Goal: Task Accomplishment & Management: Use online tool/utility

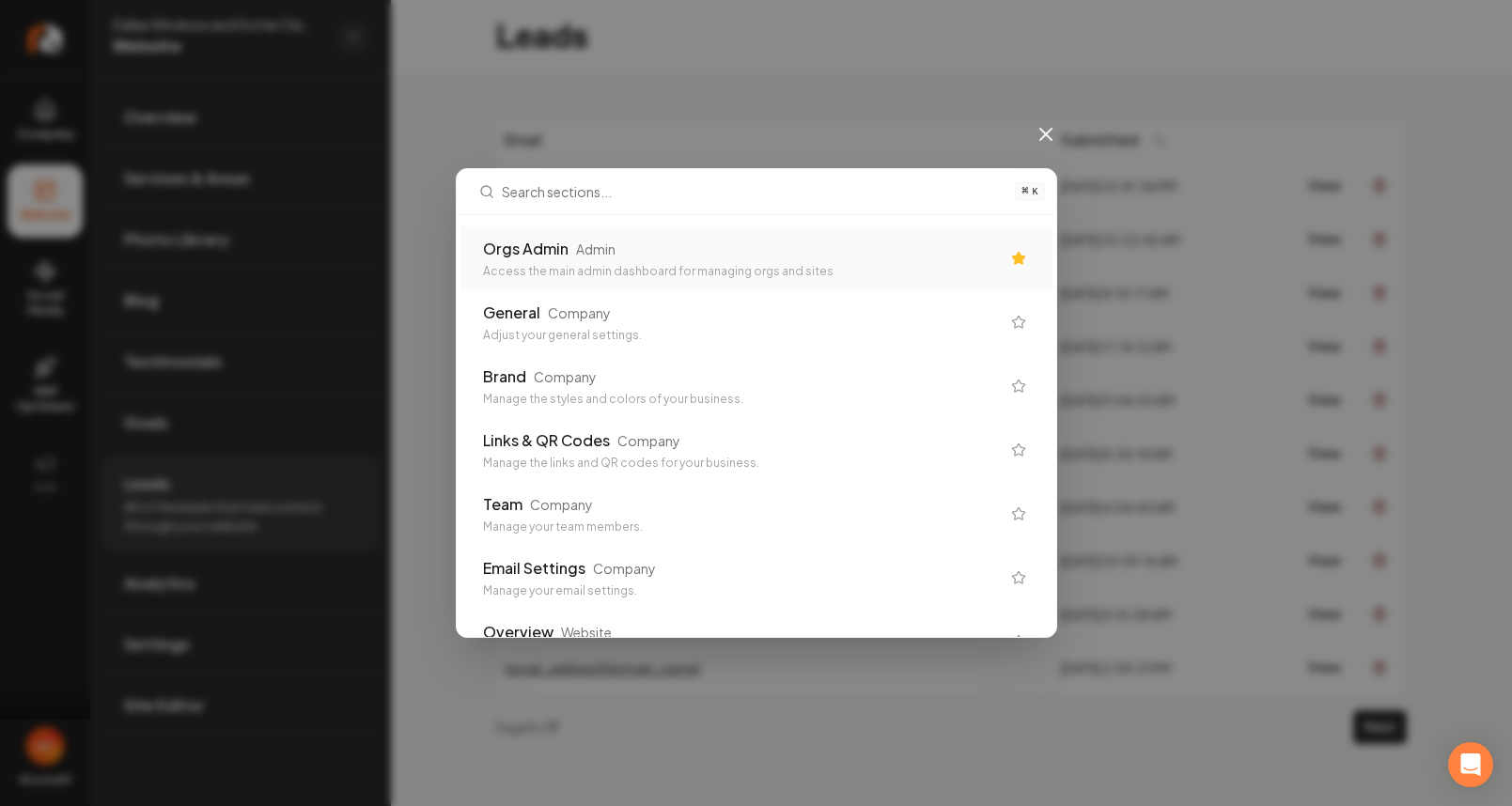
click at [666, 241] on div "Orgs Admin Admin" at bounding box center [742, 248] width 517 height 23
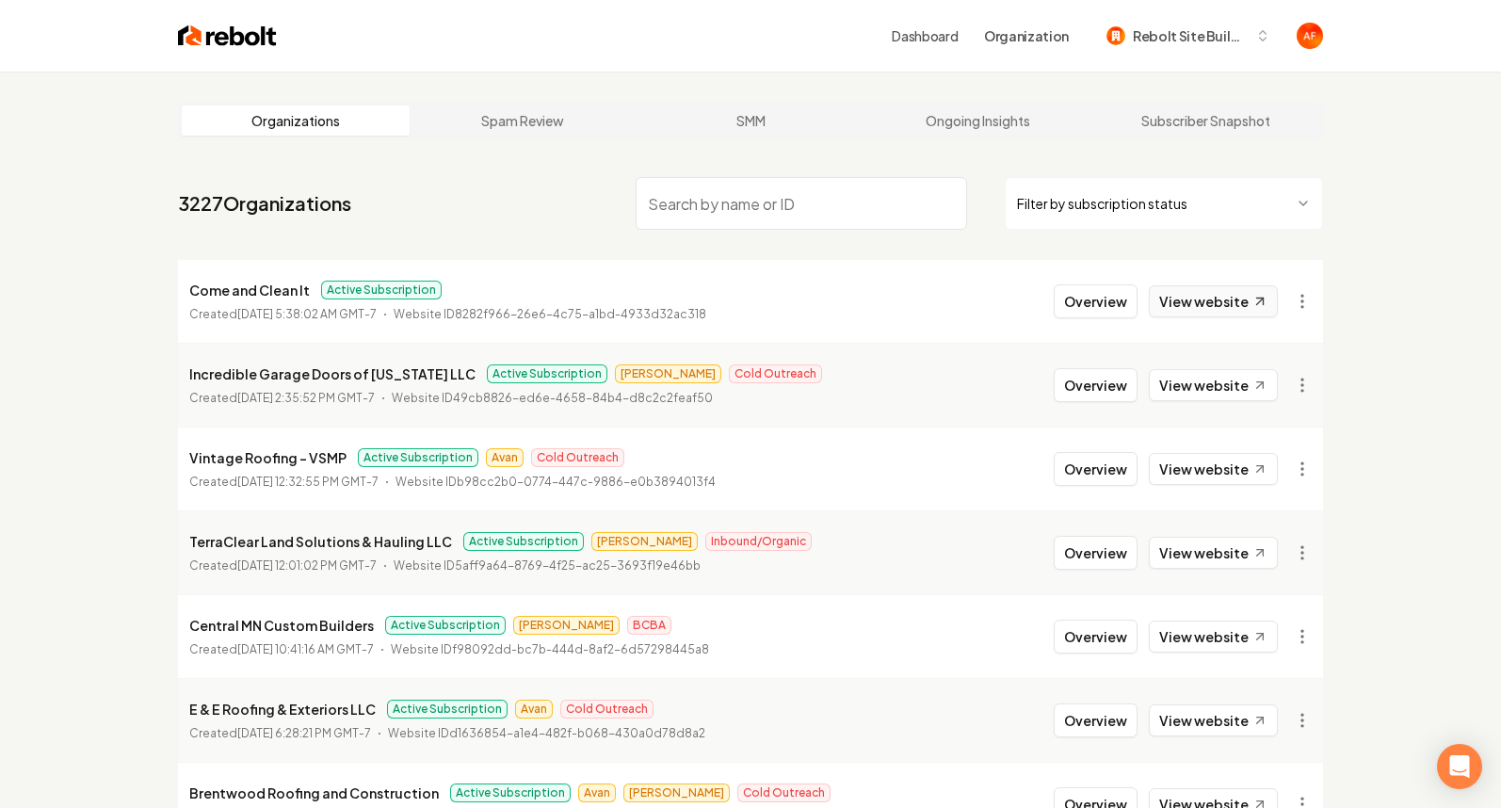
click at [1165, 307] on link "View website" at bounding box center [1213, 301] width 129 height 32
click at [1226, 462] on link "View website" at bounding box center [1213, 469] width 129 height 32
click at [1203, 381] on link "View website" at bounding box center [1213, 385] width 129 height 32
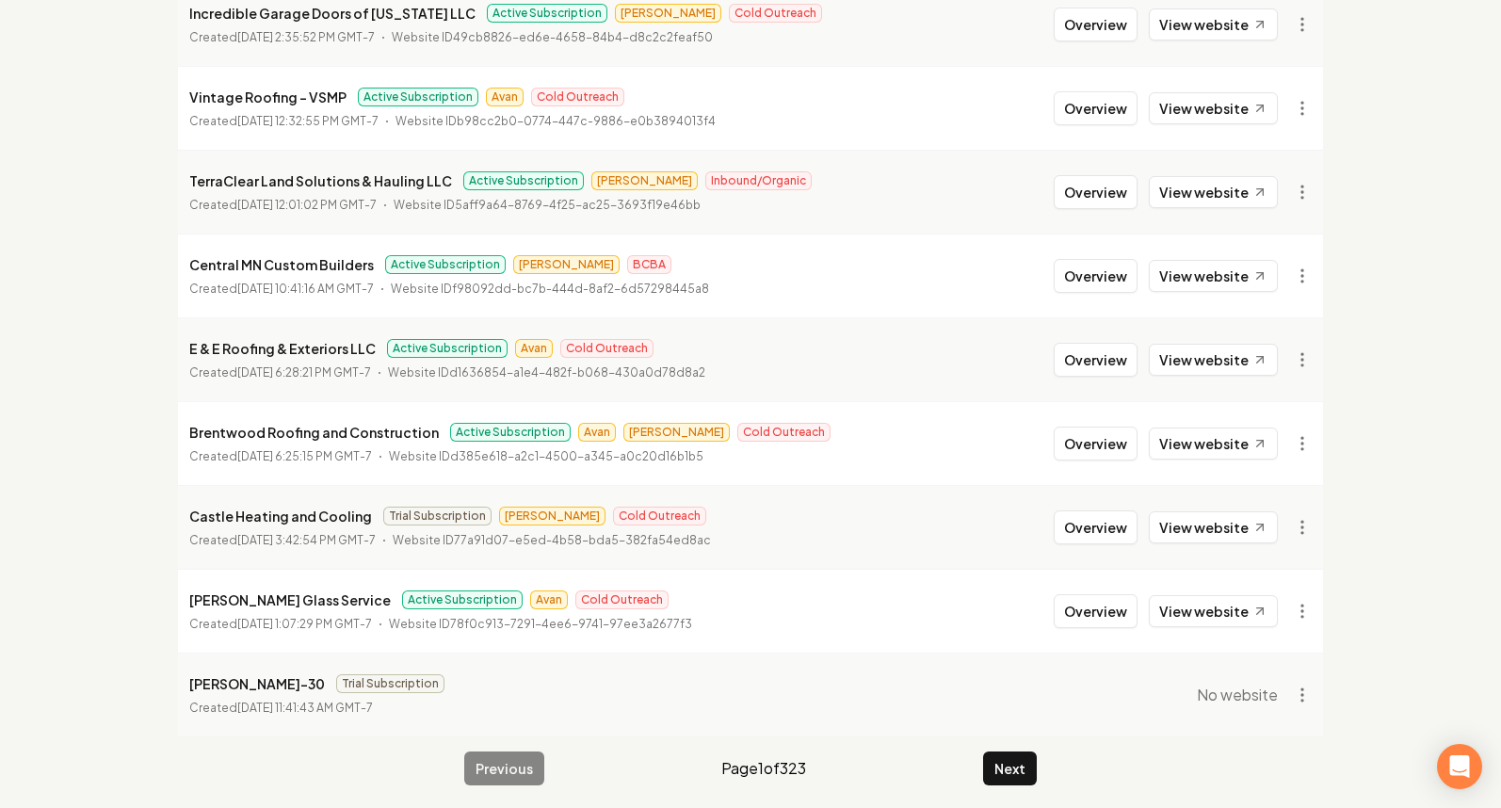
scroll to position [368, 0]
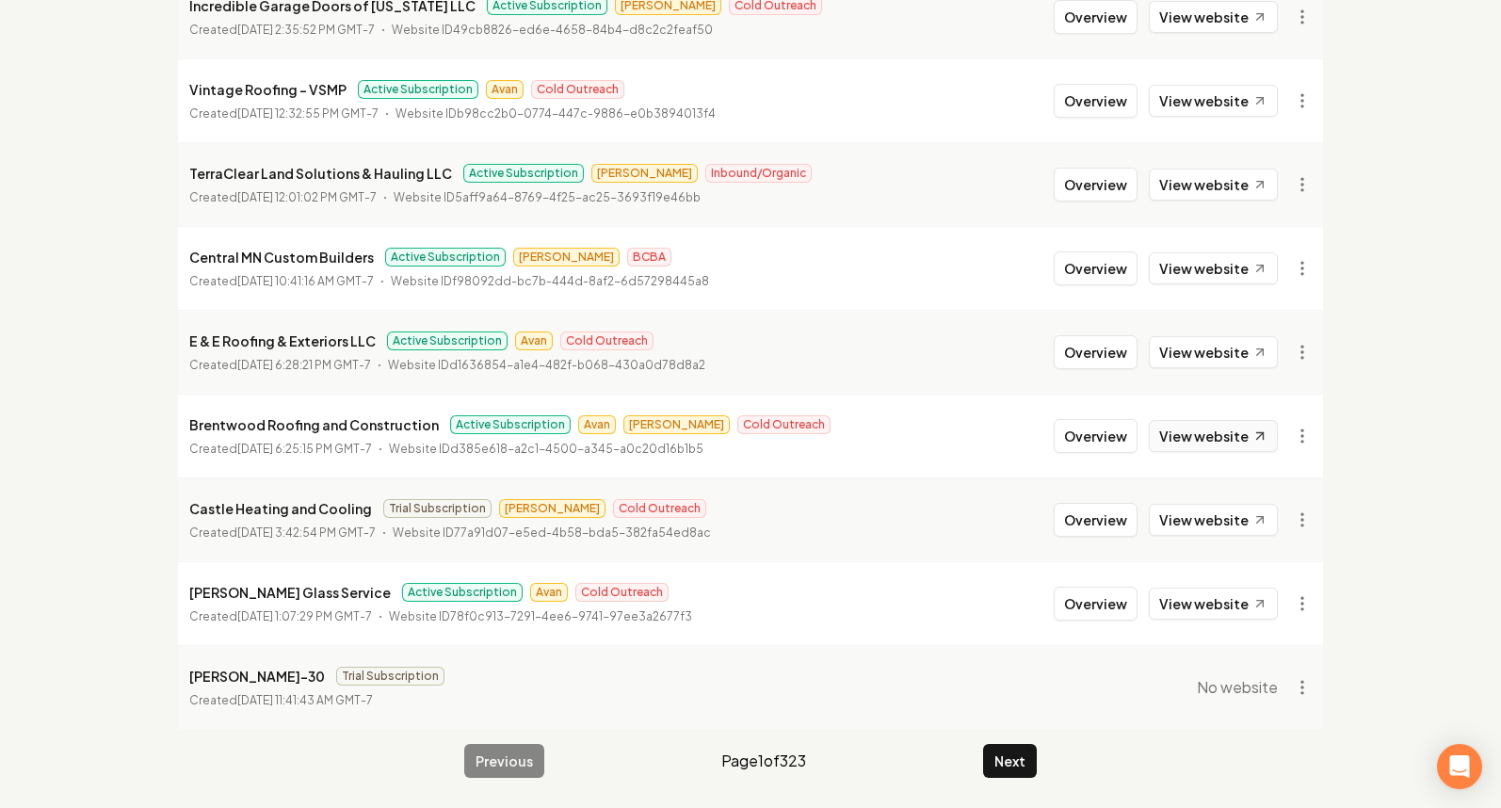
click at [1184, 429] on link "View website" at bounding box center [1213, 436] width 129 height 32
click at [1232, 606] on link "View website" at bounding box center [1213, 604] width 129 height 32
click at [1178, 337] on link "View website" at bounding box center [1213, 352] width 129 height 32
click at [1106, 347] on button "Overview" at bounding box center [1096, 352] width 84 height 34
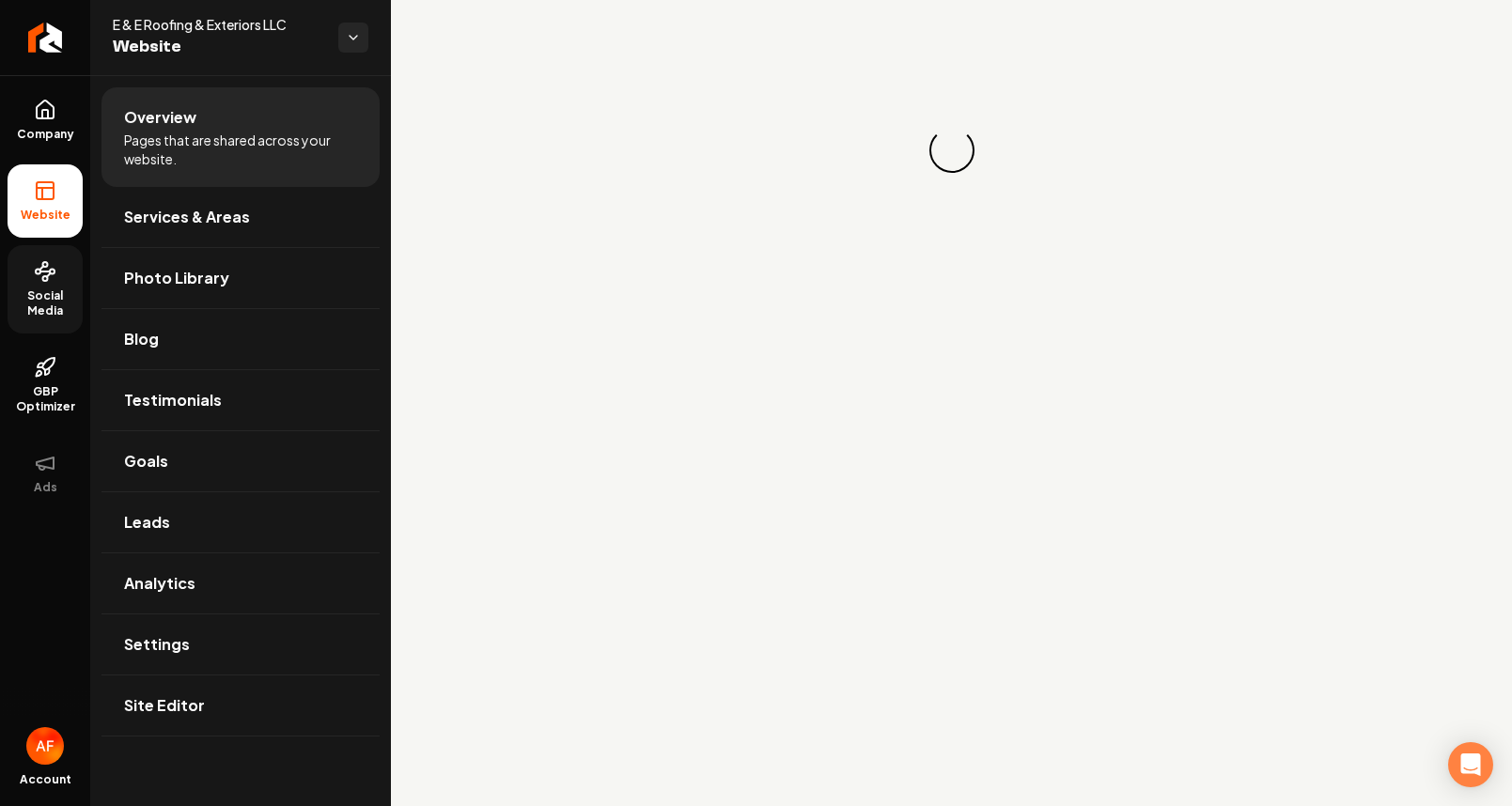
click at [30, 292] on span "Social Media" at bounding box center [45, 303] width 75 height 30
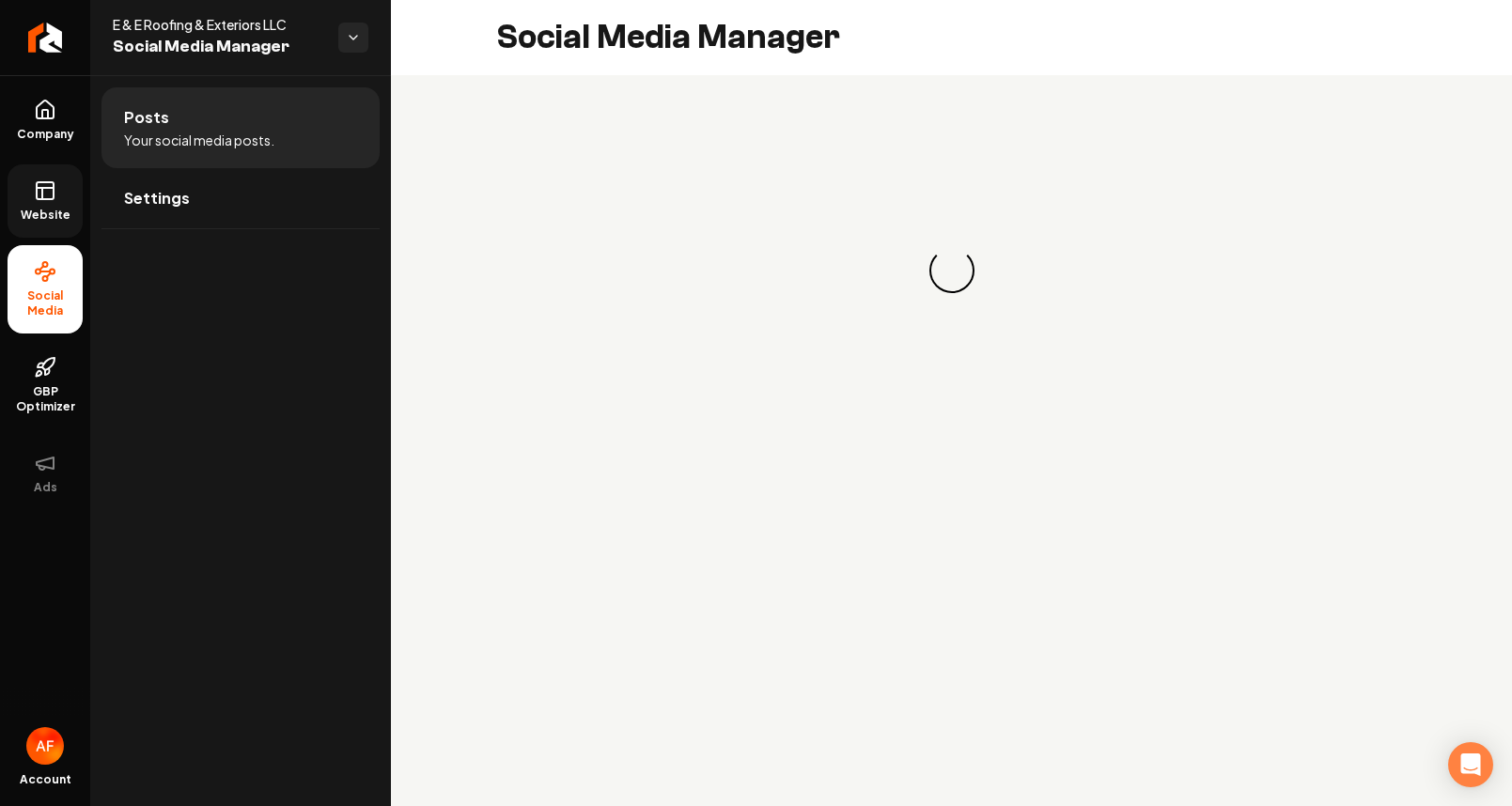
click at [39, 193] on icon at bounding box center [45, 191] width 23 height 23
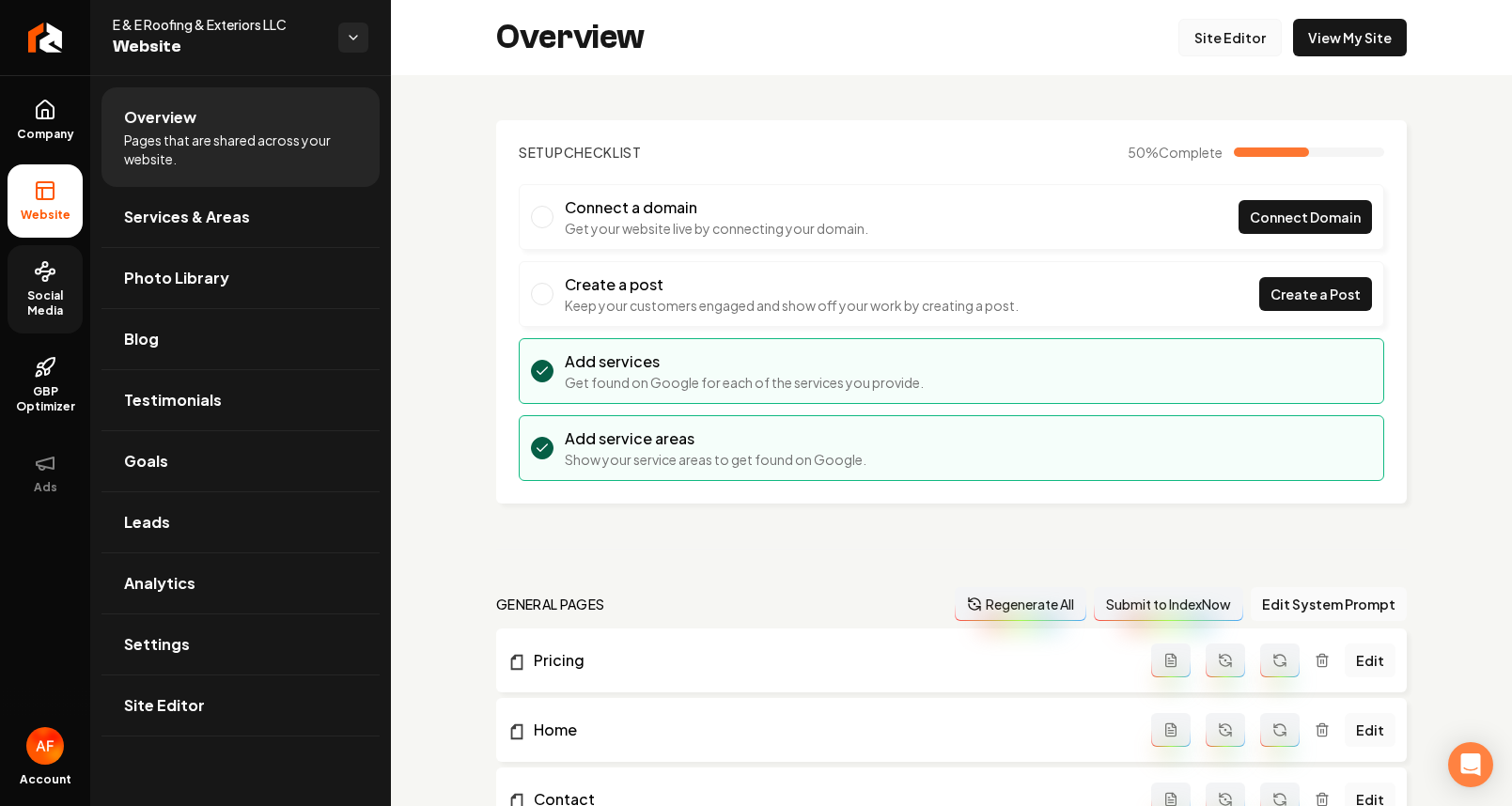
click at [1265, 46] on link "Site Editor" at bounding box center [1231, 38] width 104 height 38
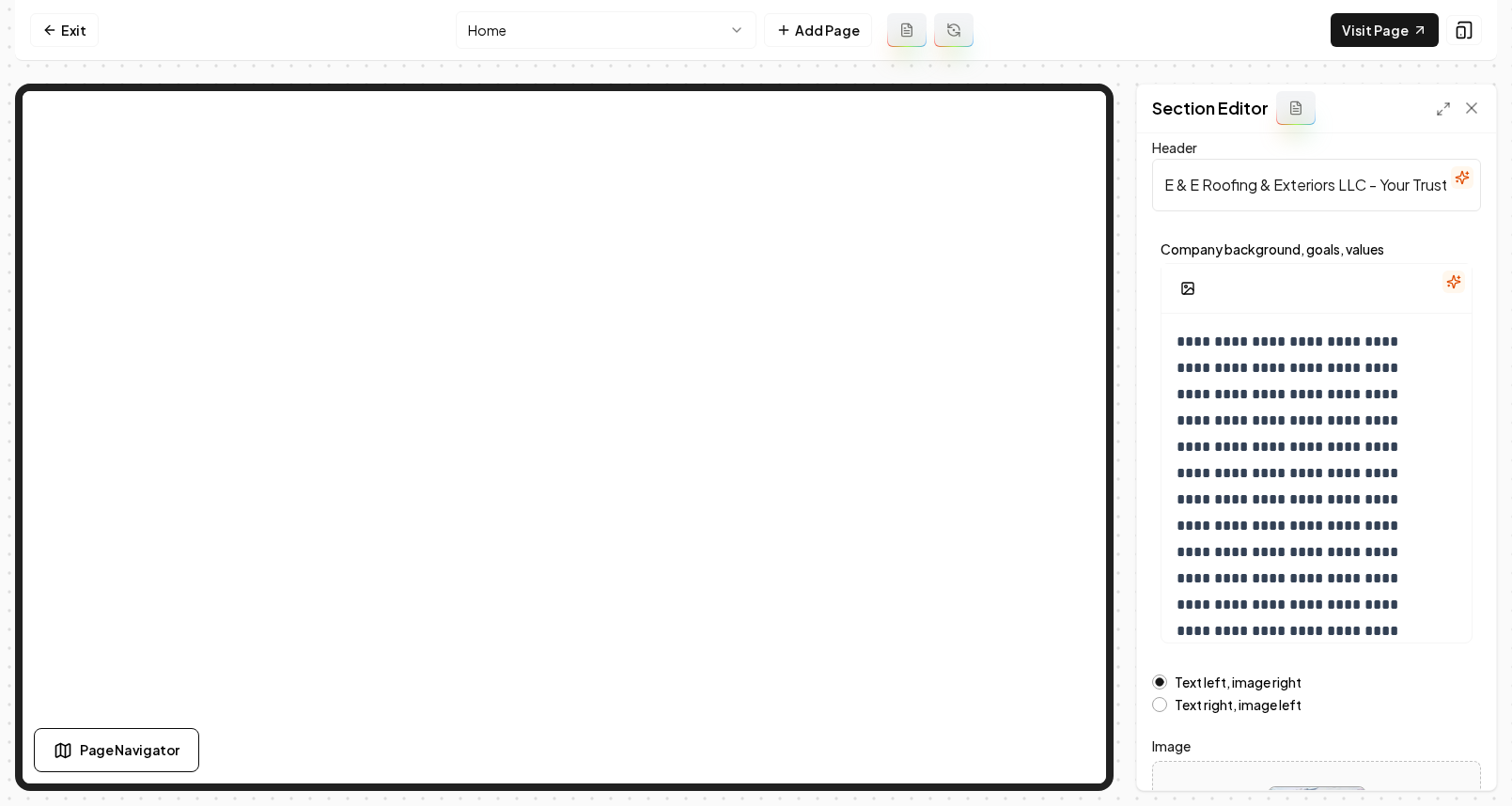
scroll to position [144, 0]
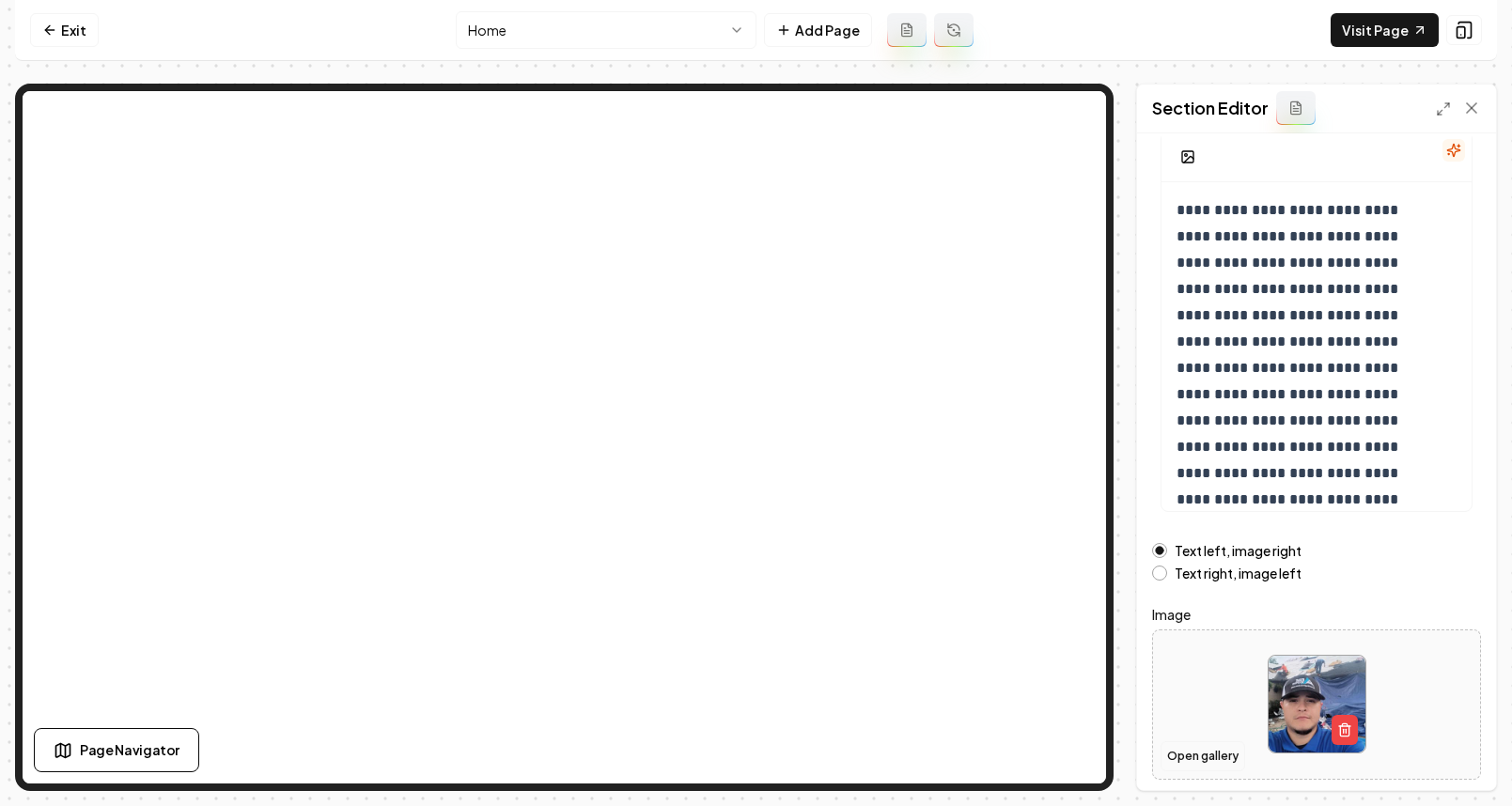
click at [1184, 762] on button "Open gallery" at bounding box center [1203, 756] width 85 height 30
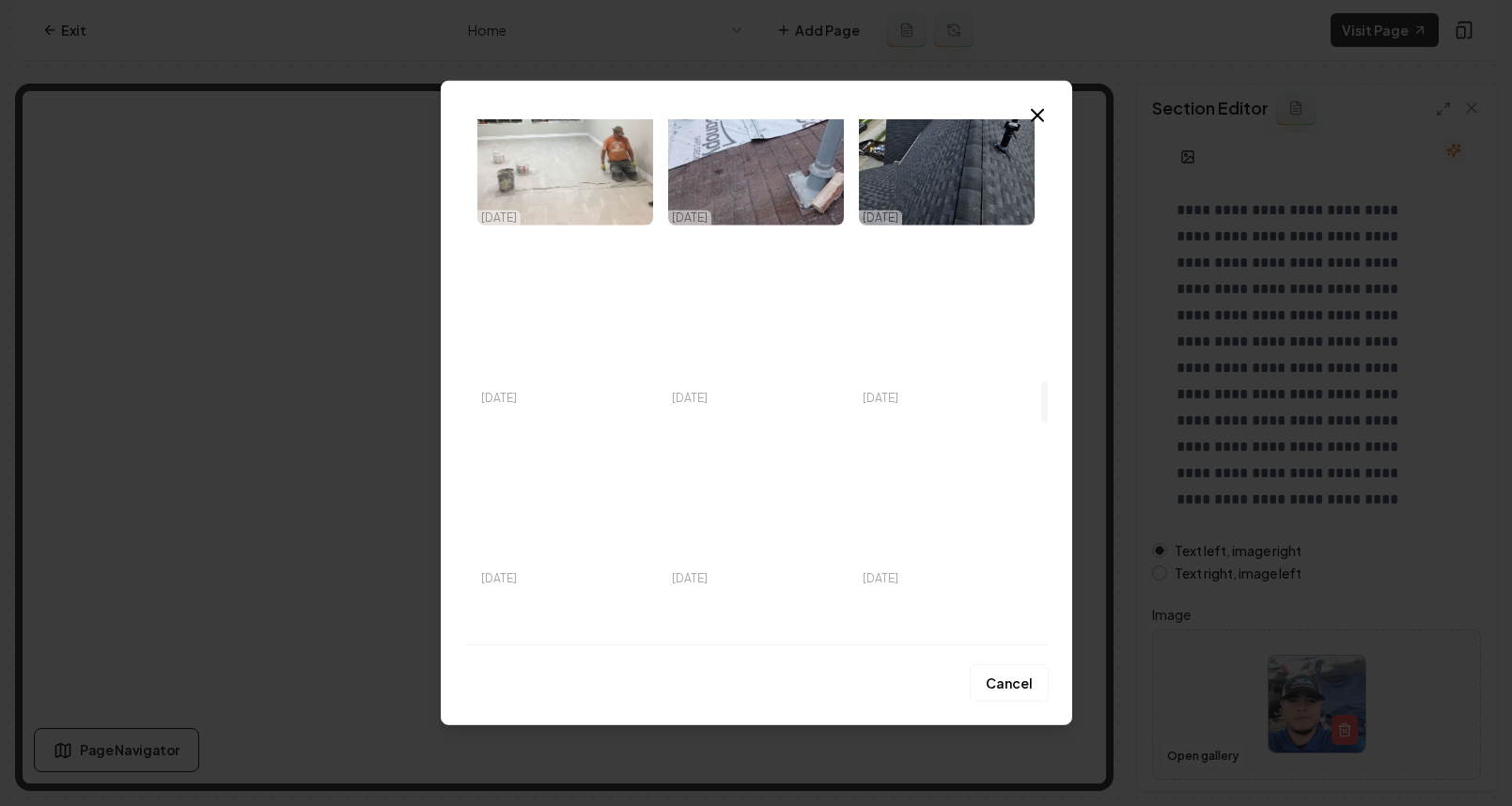
scroll to position [3364, 0]
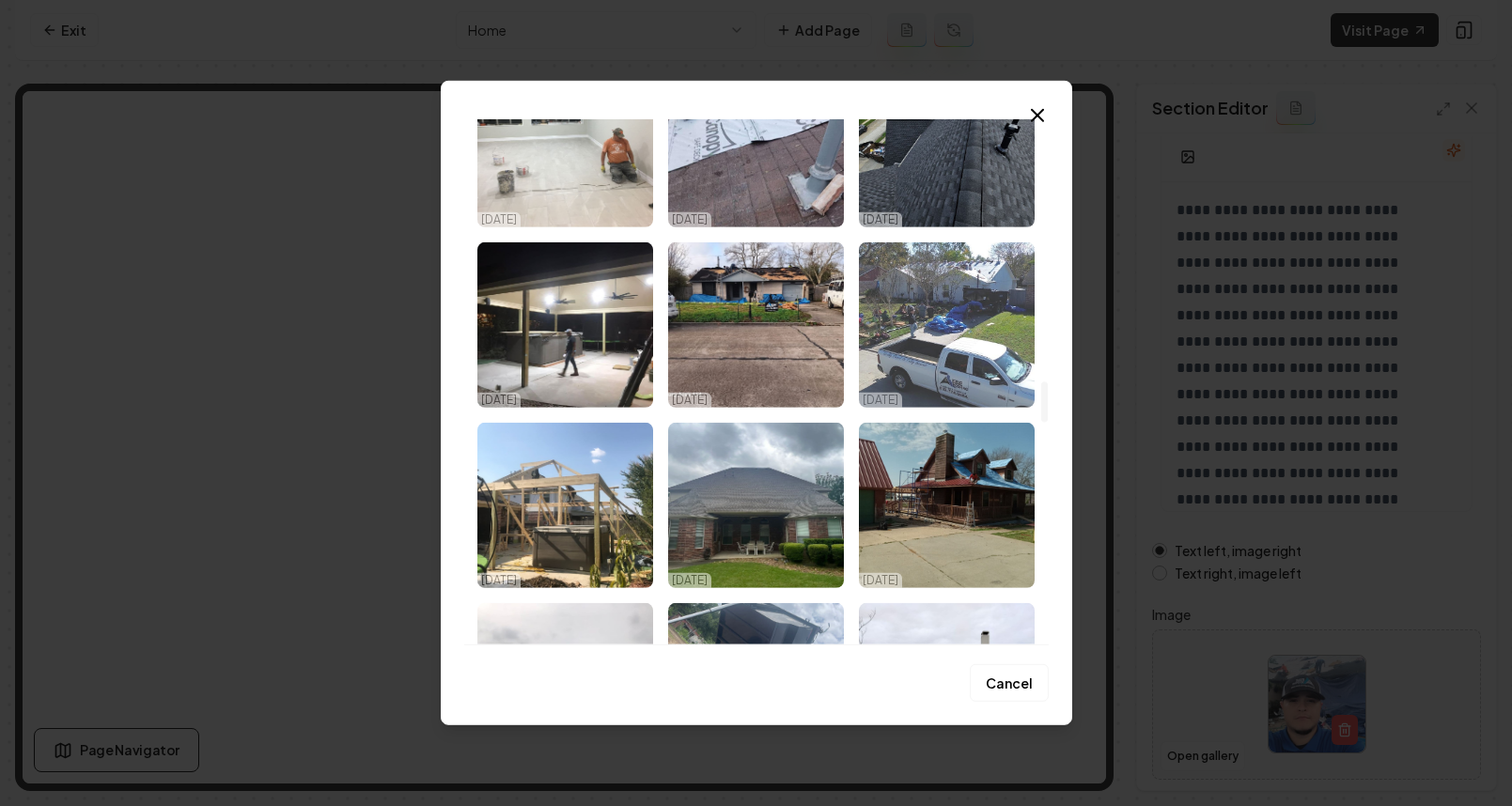
click at [926, 378] on img "Select image image_68dc74835c7cd75eb8ef7be4.jpeg" at bounding box center [947, 325] width 176 height 166
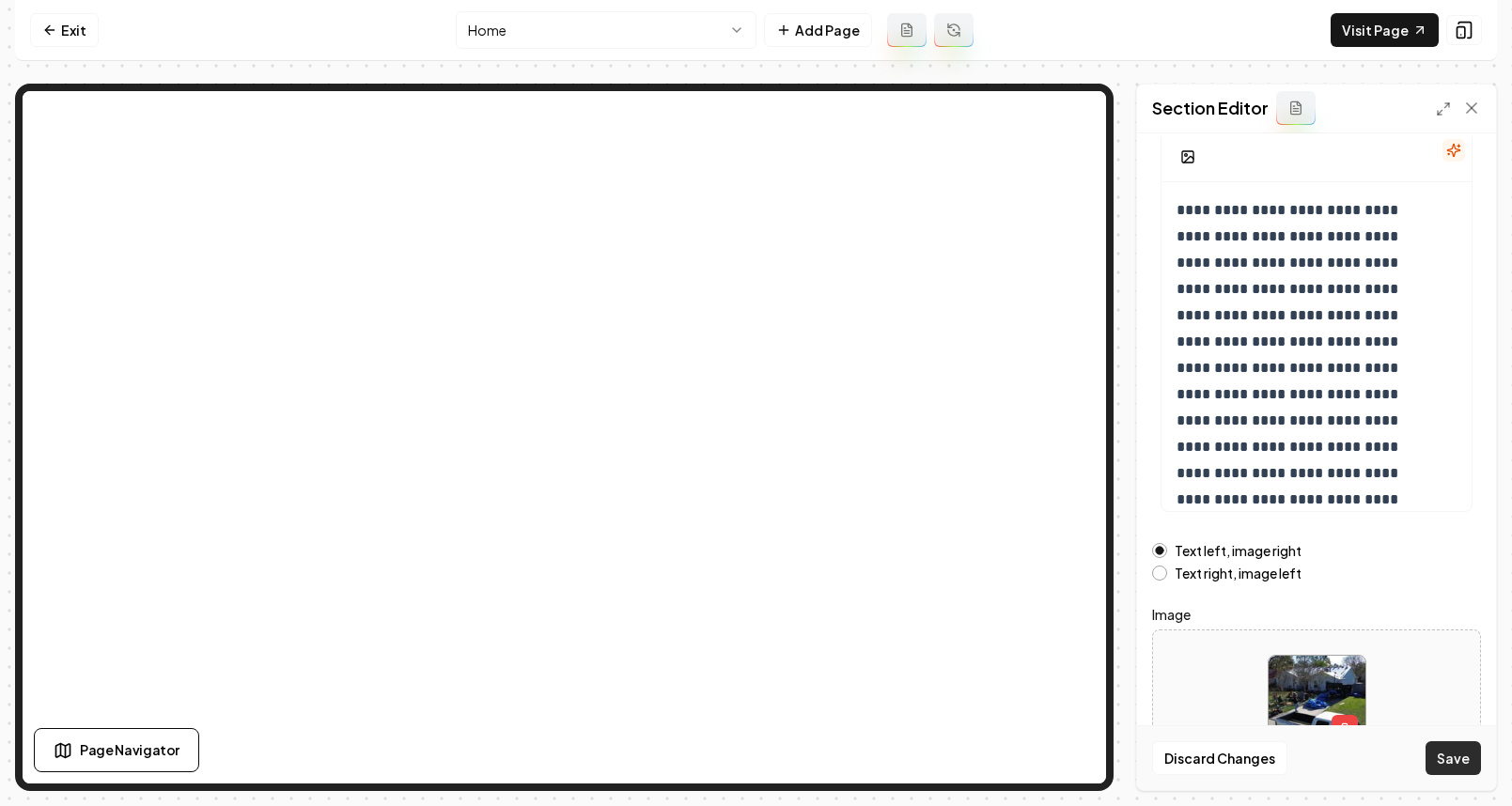
click at [1470, 760] on button "Save" at bounding box center [1453, 758] width 56 height 34
